Goal: Task Accomplishment & Management: Use online tool/utility

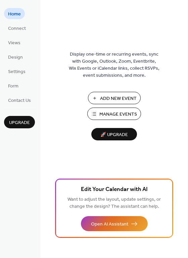
click at [113, 111] on span "Manage Events" at bounding box center [118, 114] width 38 height 7
click at [111, 138] on span "🚀 Upgrade" at bounding box center [114, 134] width 38 height 9
click at [19, 28] on span "Connect" at bounding box center [17, 28] width 18 height 7
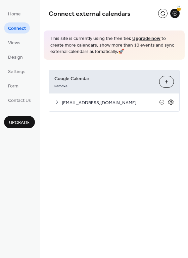
click at [170, 102] on icon at bounding box center [170, 102] width 6 height 6
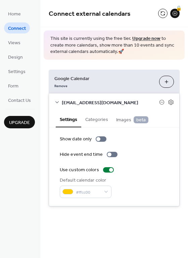
click at [99, 121] on button "Categories" at bounding box center [96, 118] width 31 height 15
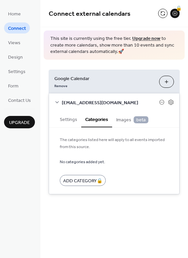
click at [121, 118] on span "Images beta" at bounding box center [132, 119] width 32 height 7
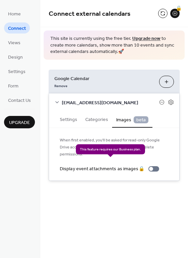
click at [149, 165] on div "Display event attachments as images 🔒" at bounding box center [111, 168] width 102 height 7
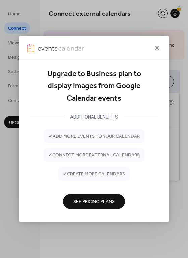
click at [156, 46] on icon at bounding box center [157, 48] width 8 height 8
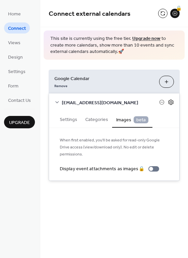
click at [169, 102] on icon at bounding box center [170, 102] width 2 height 2
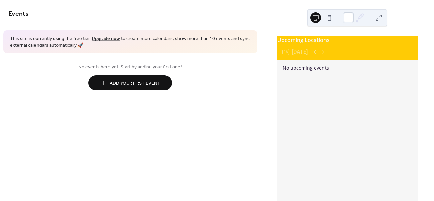
click at [139, 82] on span "Add Your First Event" at bounding box center [135, 83] width 51 height 7
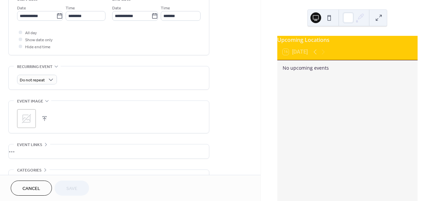
scroll to position [241, 0]
